Goal: Navigation & Orientation: Understand site structure

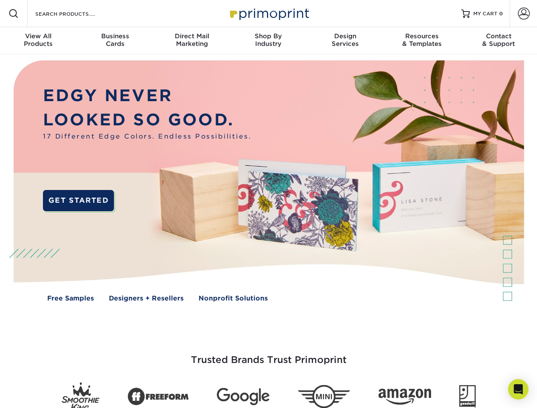
click at [268, 204] on img at bounding box center [268, 187] width 531 height 266
click at [14, 14] on span at bounding box center [13, 13] width 10 height 10
click at [523, 14] on span at bounding box center [523, 14] width 12 height 12
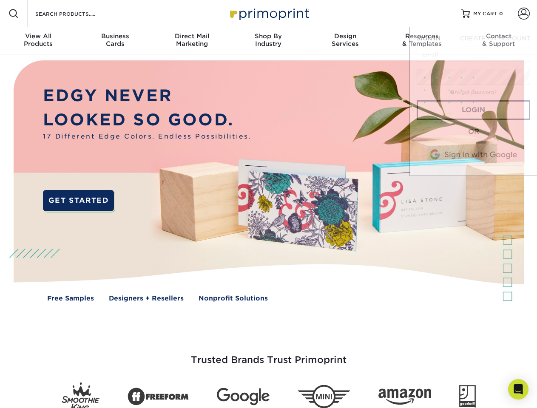
click at [38, 41] on div "View All Products" at bounding box center [38, 39] width 76 height 15
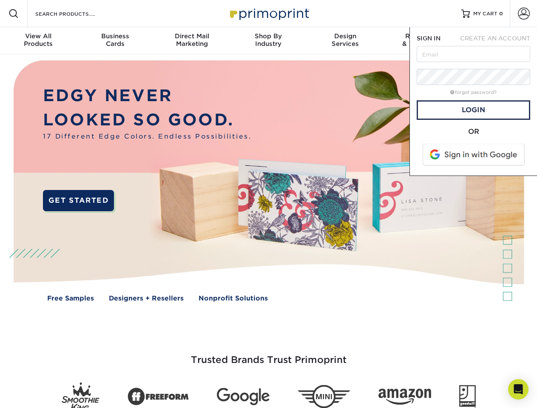
click at [115, 41] on div "Business Cards" at bounding box center [114, 39] width 76 height 15
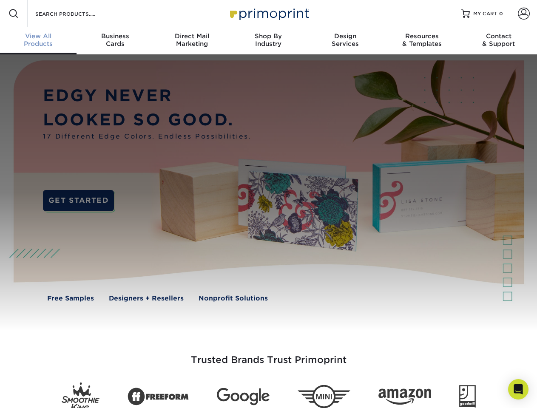
click at [192, 41] on div "Direct Mail Marketing" at bounding box center [191, 39] width 76 height 15
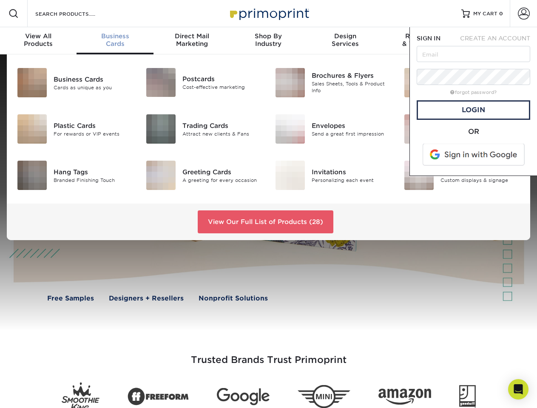
click at [268, 41] on div "Shop By Industry" at bounding box center [268, 39] width 76 height 15
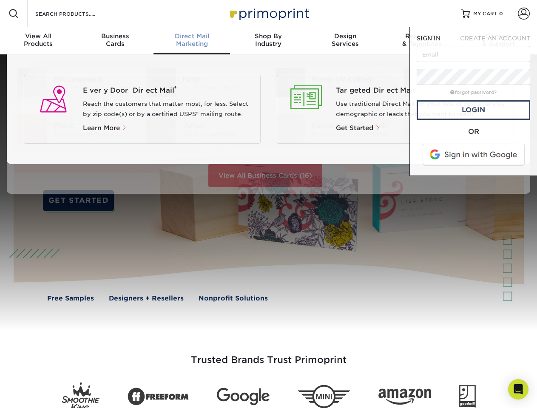
click at [345, 41] on div "Design Services" at bounding box center [345, 39] width 76 height 15
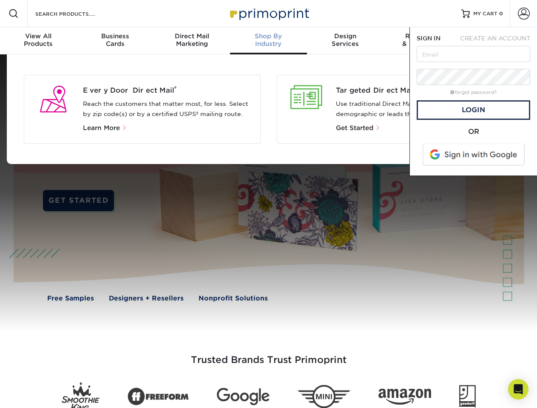
click at [421, 41] on span "SIGN IN" at bounding box center [428, 38] width 24 height 7
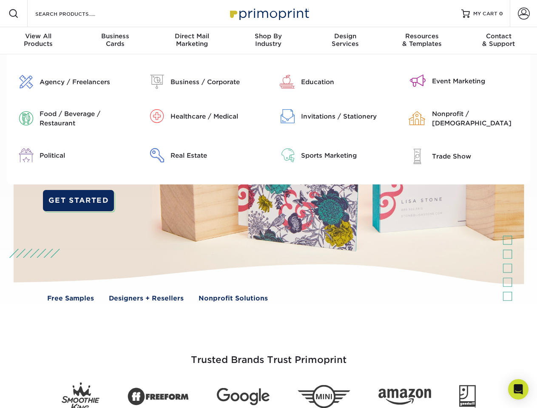
click at [498, 41] on div "Contact & Support" at bounding box center [498, 39] width 76 height 15
